Goal: Task Accomplishment & Management: Manage account settings

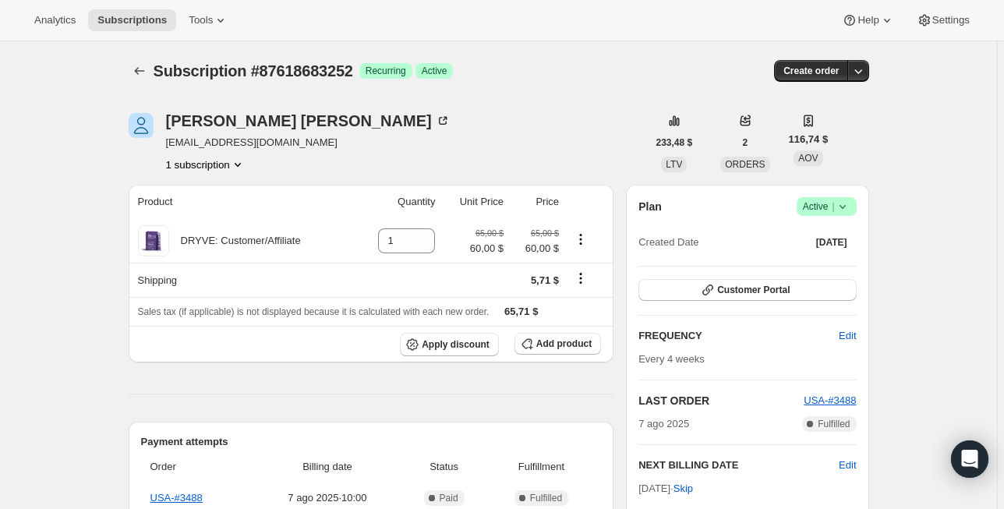
click at [845, 205] on icon at bounding box center [843, 207] width 16 height 16
click at [809, 262] on span "Cancel subscription" at bounding box center [824, 263] width 88 height 12
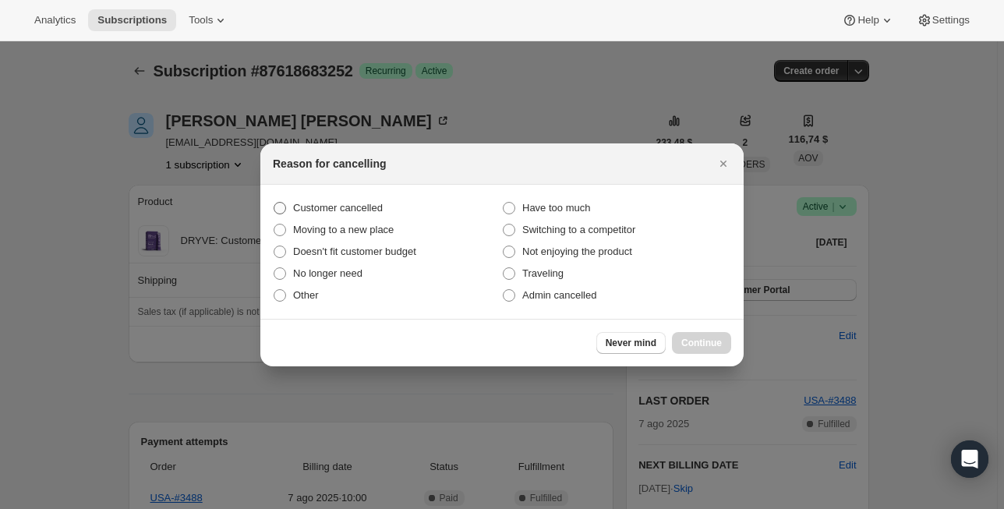
click at [343, 213] on span "Customer cancelled" at bounding box center [338, 208] width 90 height 12
click at [274, 203] on input "Customer cancelled" at bounding box center [274, 202] width 1 height 1
radio input "true"
click at [714, 350] on button "Continue" at bounding box center [701, 343] width 59 height 22
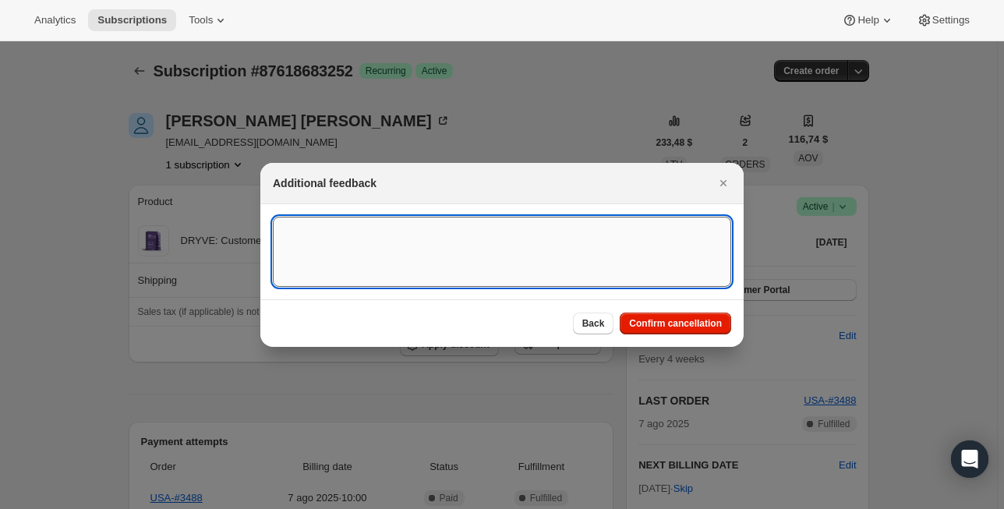
click at [402, 243] on textarea ":rbk:" at bounding box center [502, 252] width 459 height 70
click at [306, 228] on textarea "Customer cancelled due no use of the subscription" at bounding box center [502, 252] width 459 height 70
drag, startPoint x: 328, startPoint y: 259, endPoint x: 328, endPoint y: 250, distance: 9.4
click at [328, 258] on textarea "Customer cancelled due no use of the subscription" at bounding box center [502, 252] width 459 height 70
click at [456, 239] on textarea "Customer cancelled due no use of the subscription" at bounding box center [502, 252] width 459 height 70
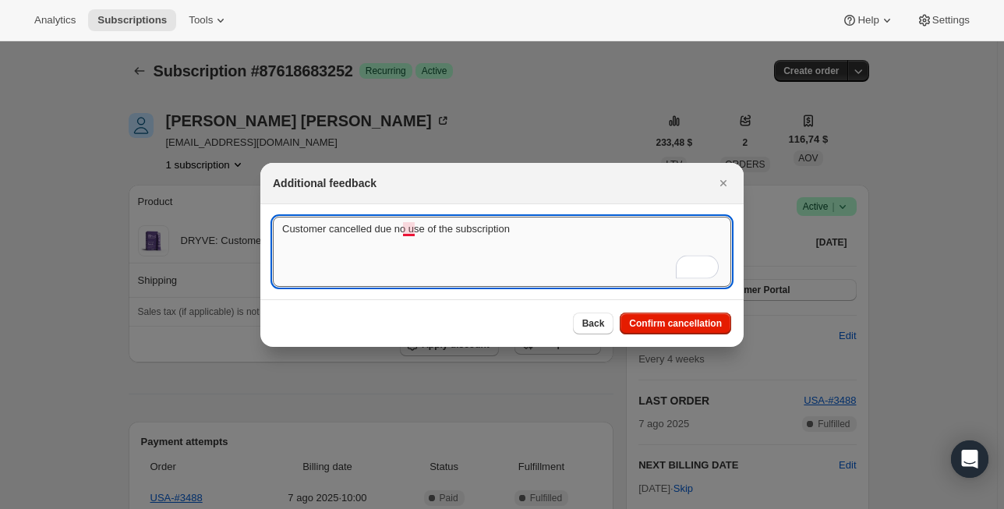
click at [399, 234] on textarea "Customer cancelled due no use of the subscription" at bounding box center [502, 252] width 459 height 70
click at [410, 232] on textarea "Customer cancelled due no use of the subscription" at bounding box center [502, 252] width 459 height 70
click at [531, 251] on textarea "Customer cancelled due to no use of the subscription" at bounding box center [502, 252] width 459 height 70
click at [567, 233] on textarea "Customer cancelled due to no use of the subscription" at bounding box center [502, 252] width 459 height 70
drag, startPoint x: 574, startPoint y: 228, endPoint x: 483, endPoint y: 229, distance: 90.5
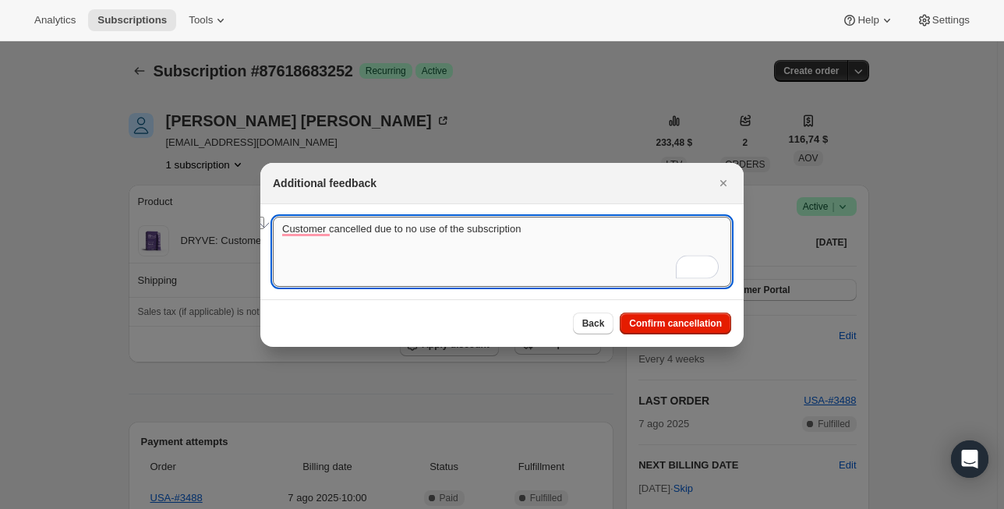
click at [483, 229] on textarea "Customer cancelled due to no use of the subscription" at bounding box center [502, 252] width 459 height 70
click at [334, 231] on textarea "Customer cancelled due to no use of the product as she expected" at bounding box center [502, 252] width 459 height 70
click at [511, 262] on textarea "Customer cancelled due to no use of the product as she expected" at bounding box center [502, 252] width 459 height 70
click at [526, 226] on textarea "Customer cancelled due to no use of the product as she expected" at bounding box center [502, 252] width 459 height 70
drag, startPoint x: 614, startPoint y: 227, endPoint x: 243, endPoint y: 225, distance: 371.2
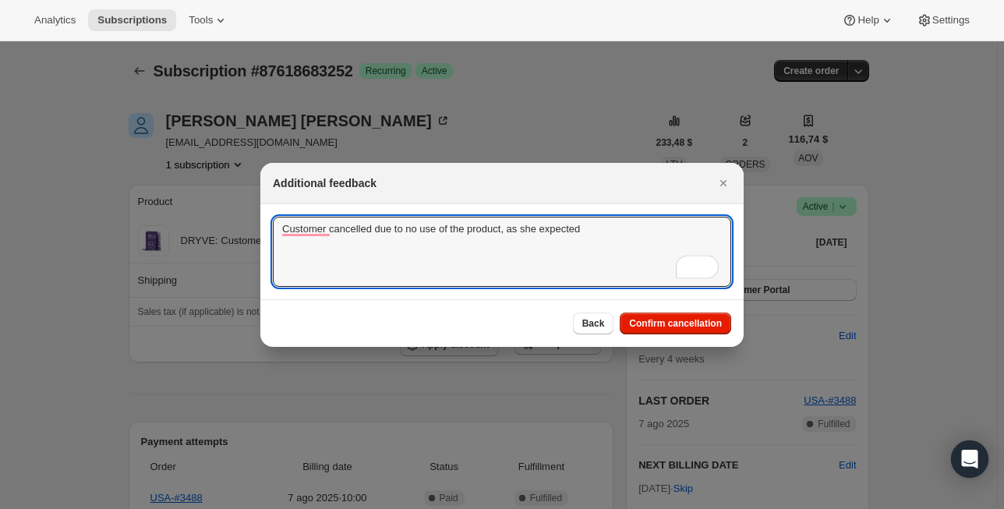
click at [532, 232] on textarea "Customer cancelled due to no use of the product, as she expected" at bounding box center [502, 252] width 459 height 70
click at [523, 231] on textarea "Customer cancelled due to no use of the product, as she expected" at bounding box center [502, 252] width 459 height 70
click at [533, 231] on textarea "Customer cancelled due to no use of the product as she expected" at bounding box center [502, 252] width 459 height 70
click at [527, 229] on textarea "Customer cancelled due to no use of the product as she expected" at bounding box center [502, 252] width 459 height 70
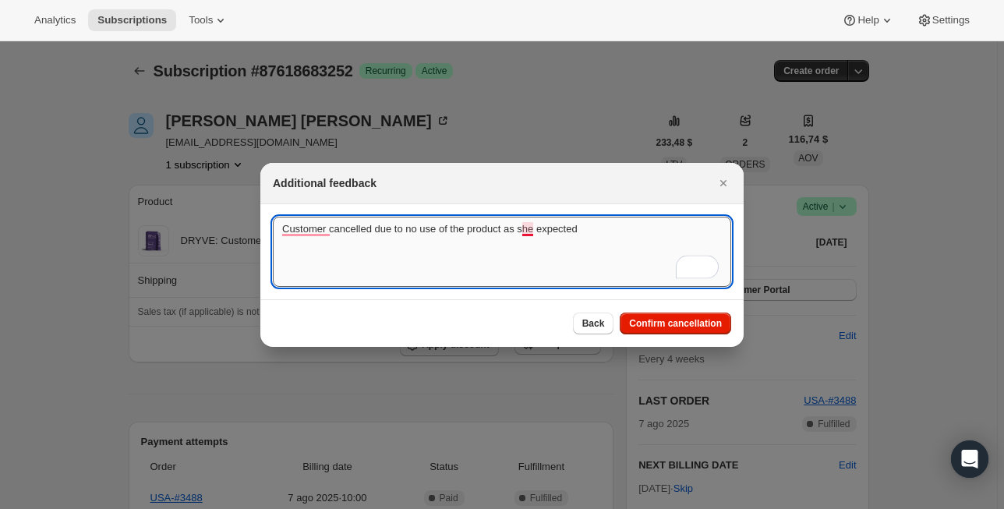
click at [546, 226] on textarea "Customer cancelled due to no use of the product as she expected" at bounding box center [502, 252] width 459 height 70
click at [536, 228] on textarea "Customer cancelled due to no use of the product as she expected" at bounding box center [502, 252] width 459 height 70
click at [557, 228] on textarea "Customer cancelled due to no use of the product as she expected" at bounding box center [502, 252] width 459 height 70
click at [527, 227] on textarea "Customer cancelled due to no use of the product as she expected" at bounding box center [502, 252] width 459 height 70
click at [519, 228] on textarea "Customer cancelled due to no use of the product as she expected" at bounding box center [502, 252] width 459 height 70
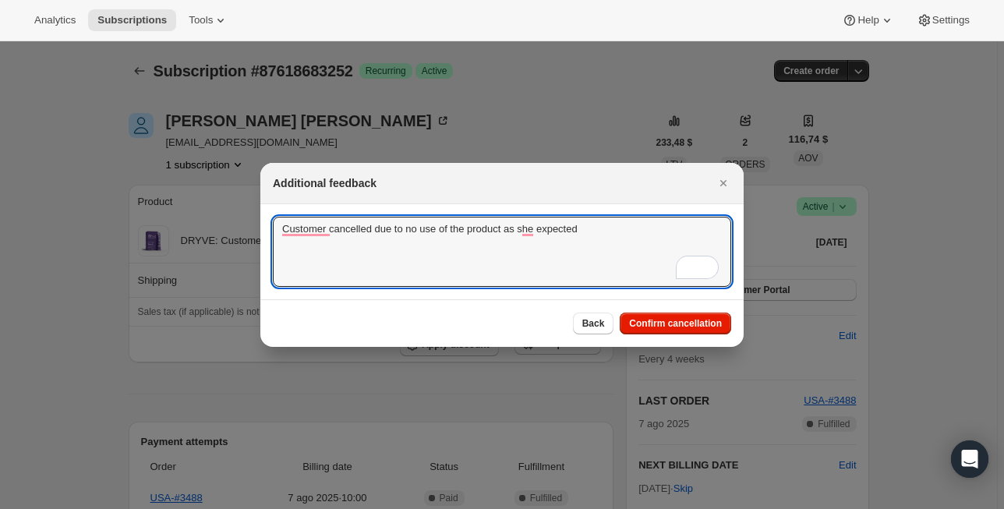
click at [268, 222] on div "Customer cancelled due to no use of the product as she expected Customer cancel…" at bounding box center [501, 251] width 483 height 95
click at [612, 233] on textarea "Customer cancelled due to no use of the product as she expected" at bounding box center [502, 252] width 459 height 70
drag, startPoint x: 602, startPoint y: 232, endPoint x: 293, endPoint y: 228, distance: 308.8
click at [293, 228] on textarea "Customer cancelled due to no use of the product as she expected" at bounding box center [502, 252] width 459 height 70
paste textarea "since the product was not used as she expected."
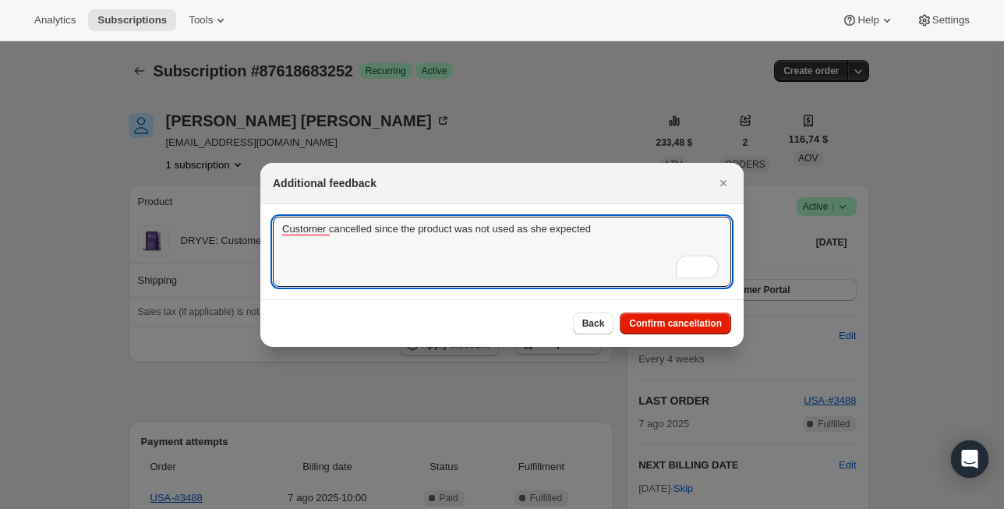
type textarea "Customer cancelled since the product was not used as she expected"
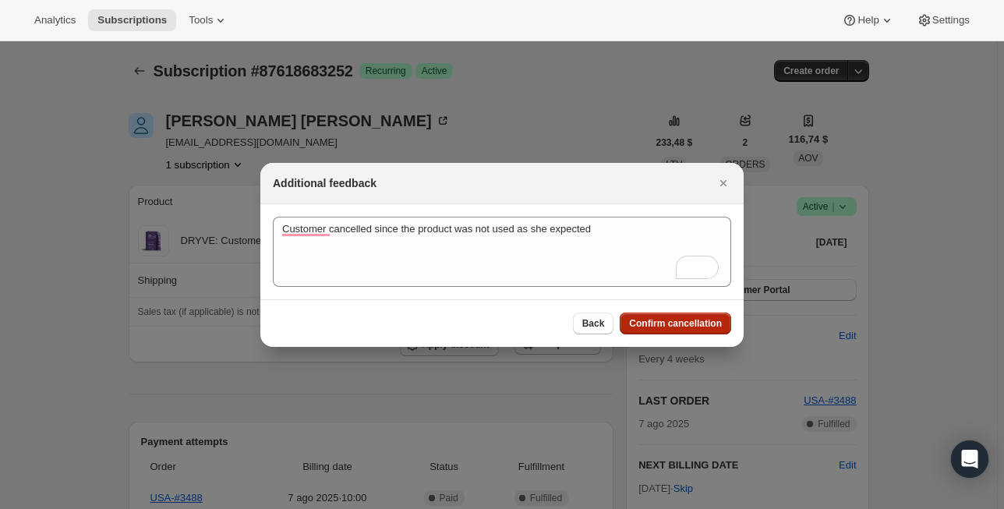
click at [680, 324] on span "Confirm cancellation" at bounding box center [675, 323] width 93 height 12
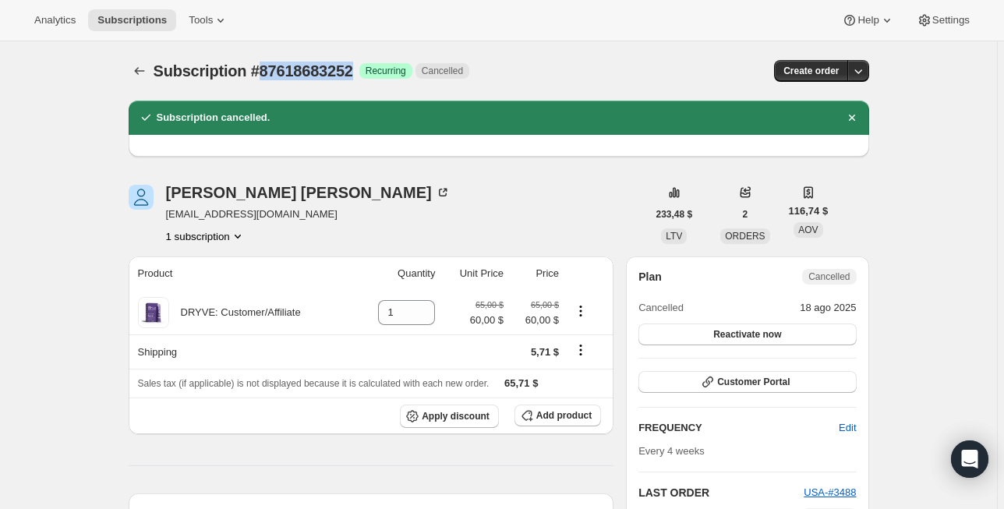
drag, startPoint x: 358, startPoint y: 72, endPoint x: 268, endPoint y: 73, distance: 89.7
click at [268, 73] on span "Subscription #87618683252" at bounding box center [254, 70] width 200 height 17
copy span "87618683252"
click at [480, 185] on div "[PERSON_NAME] [EMAIL_ADDRESS][DOMAIN_NAME] 1 subscription" at bounding box center [388, 214] width 519 height 59
